Goal: Navigation & Orientation: Understand site structure

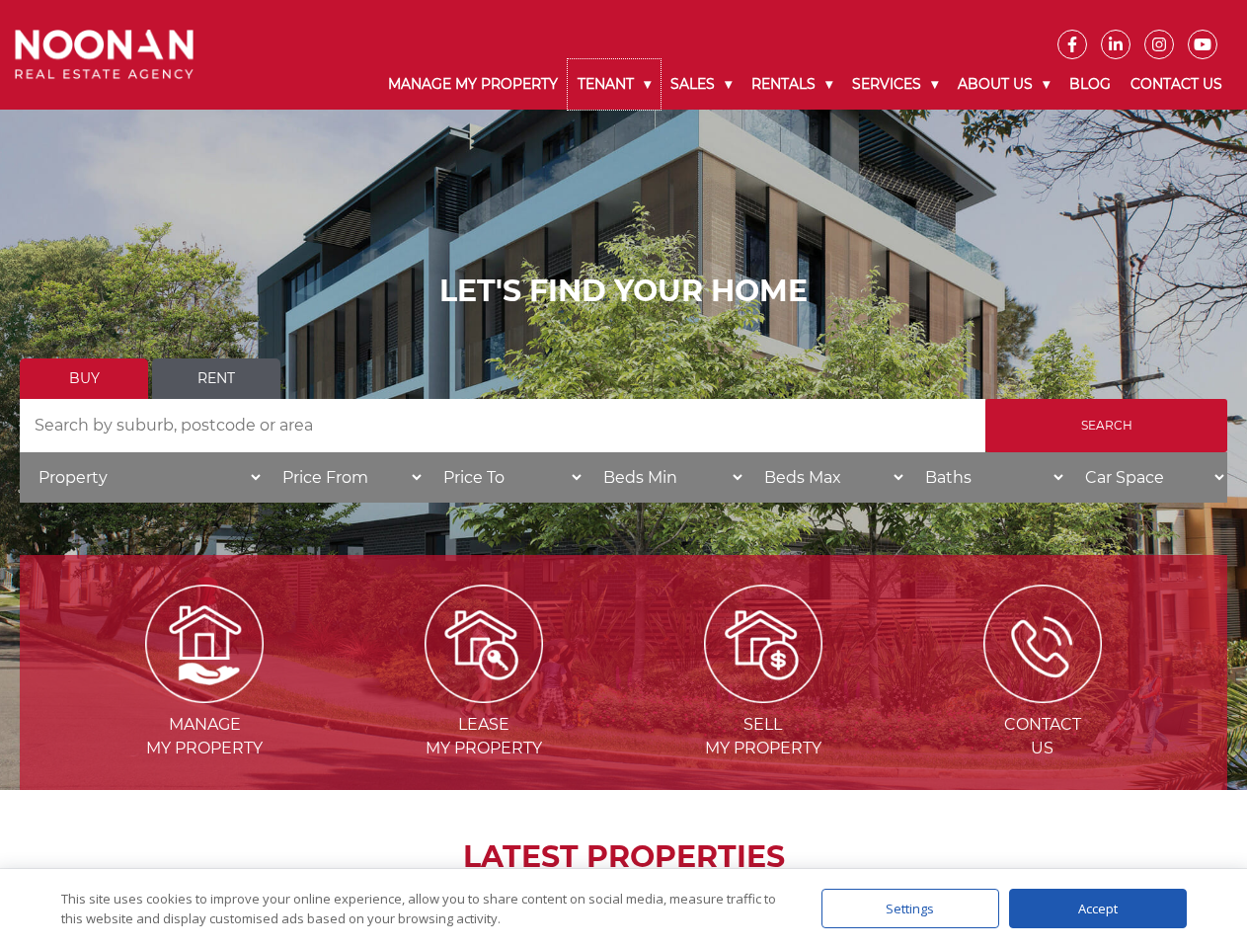
click at [614, 84] on link "Tenant" at bounding box center [614, 84] width 93 height 50
click at [702, 84] on link "Sales" at bounding box center [701, 84] width 81 height 50
click at [793, 84] on link "Rentals" at bounding box center [791, 84] width 101 height 50
click at [897, 84] on link "Services" at bounding box center [895, 84] width 106 height 50
click at [1006, 84] on link "About Us" at bounding box center [1004, 84] width 112 height 50
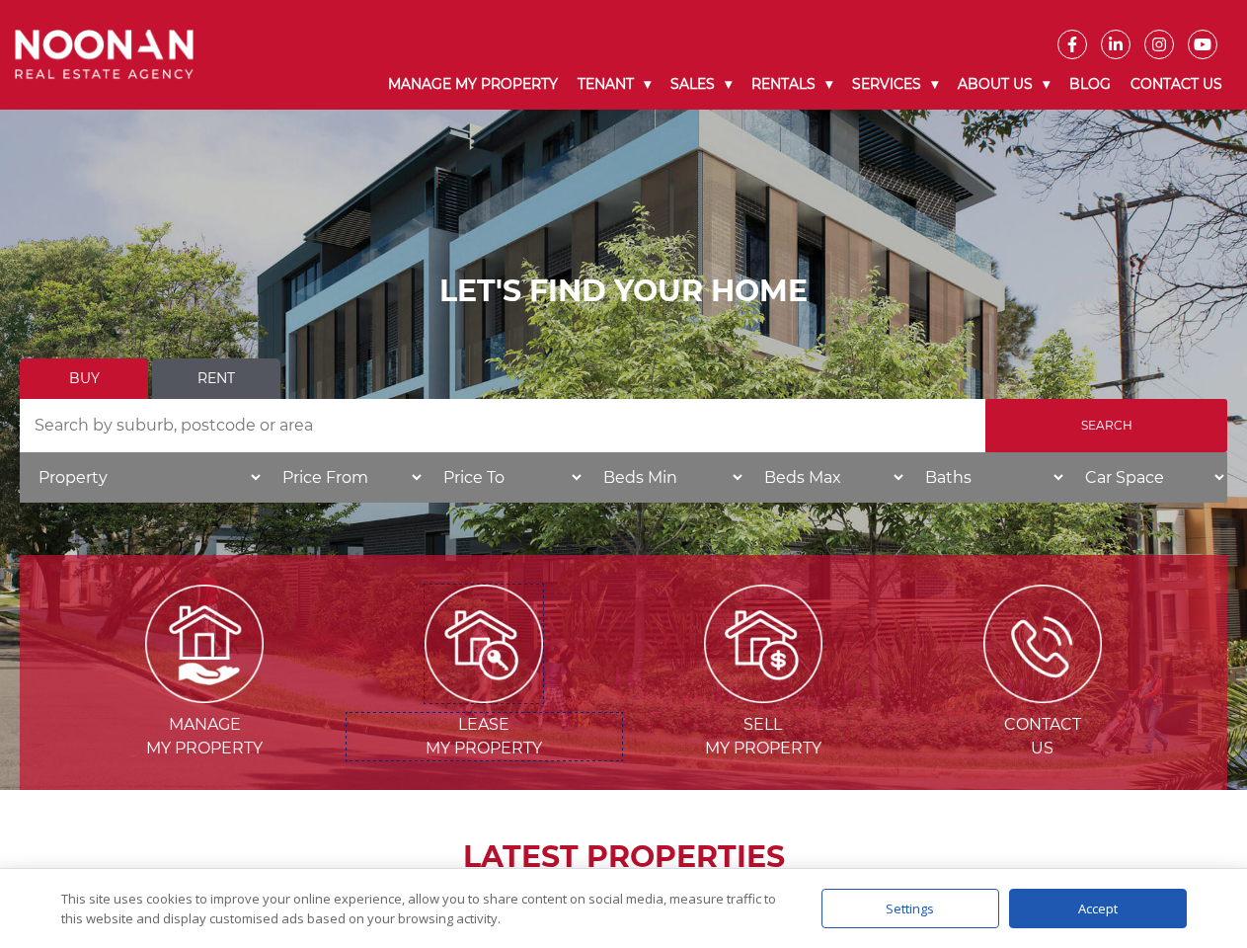
click at [484, 695] on img at bounding box center [484, 644] width 118 height 118
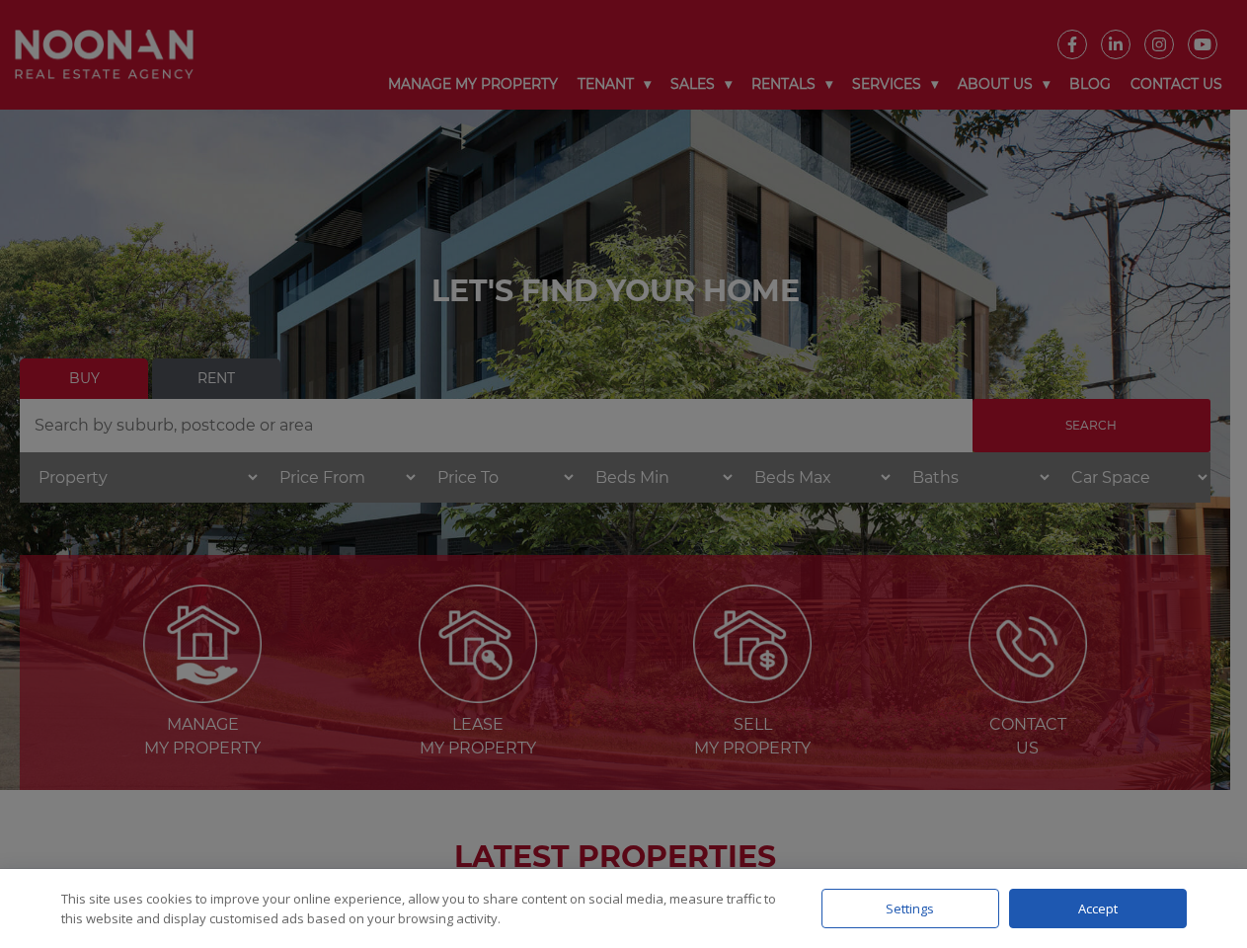
click at [910, 908] on div "Settings" at bounding box center [910, 908] width 178 height 39
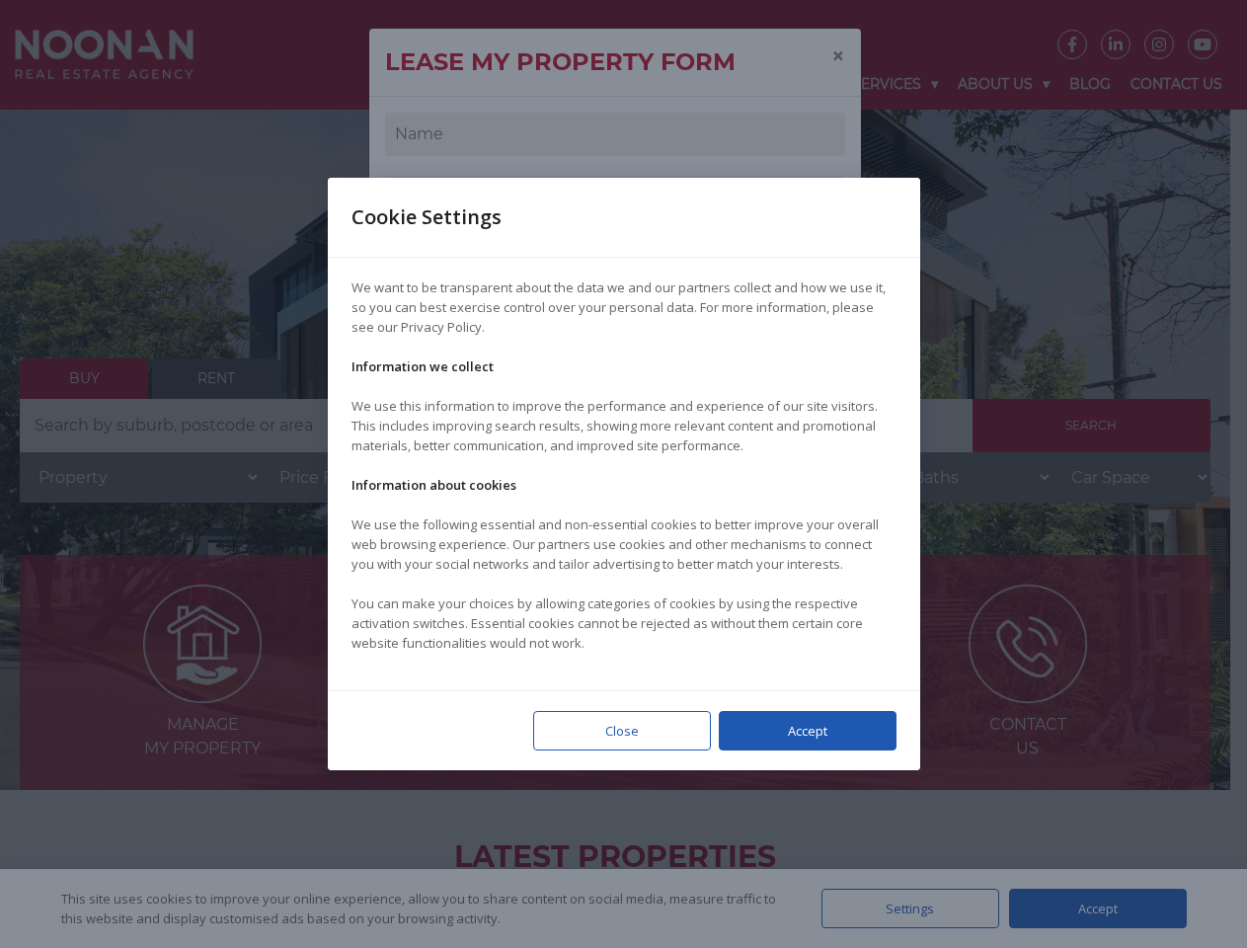
click at [1098, 908] on div at bounding box center [623, 474] width 1247 height 948
